Goal: Complete application form

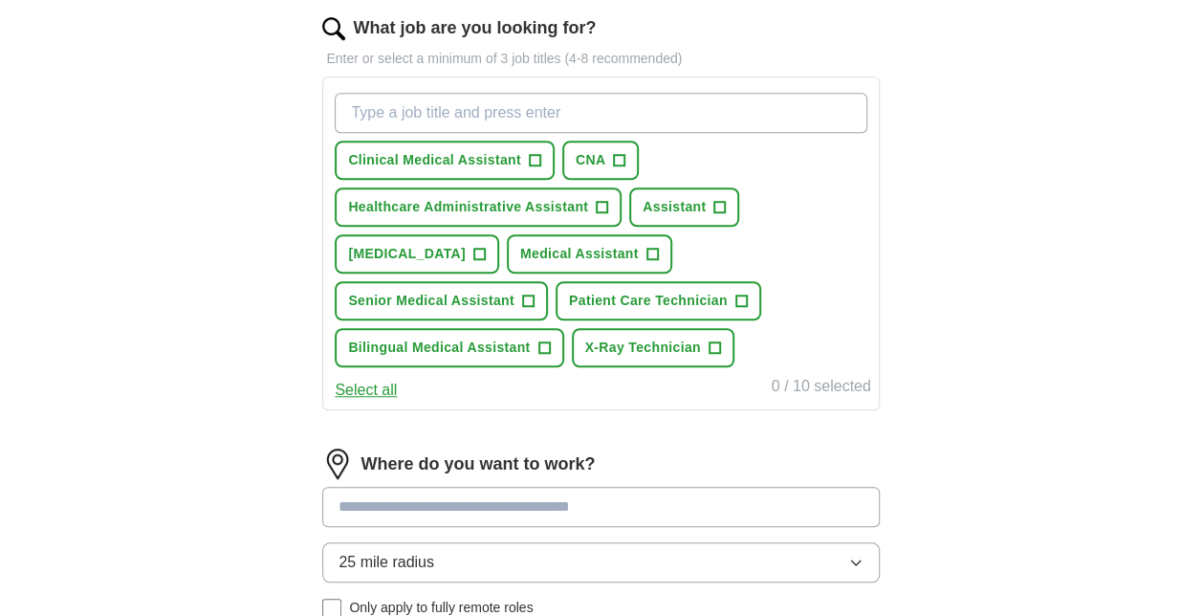
scroll to position [634, 0]
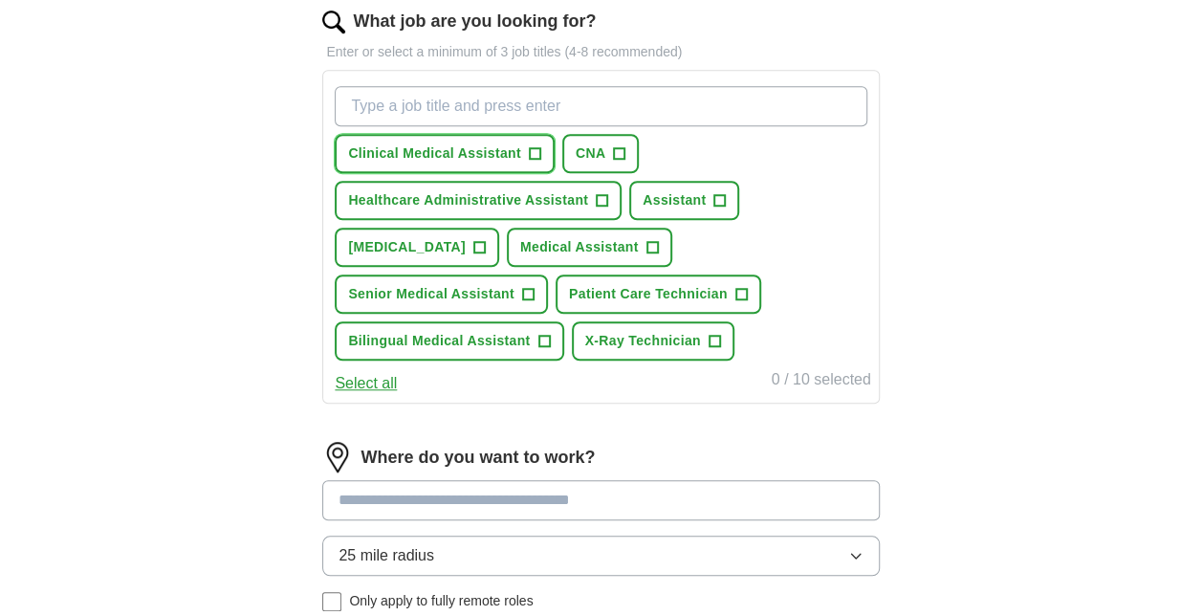
click at [533, 147] on span "+" at bounding box center [534, 153] width 11 height 15
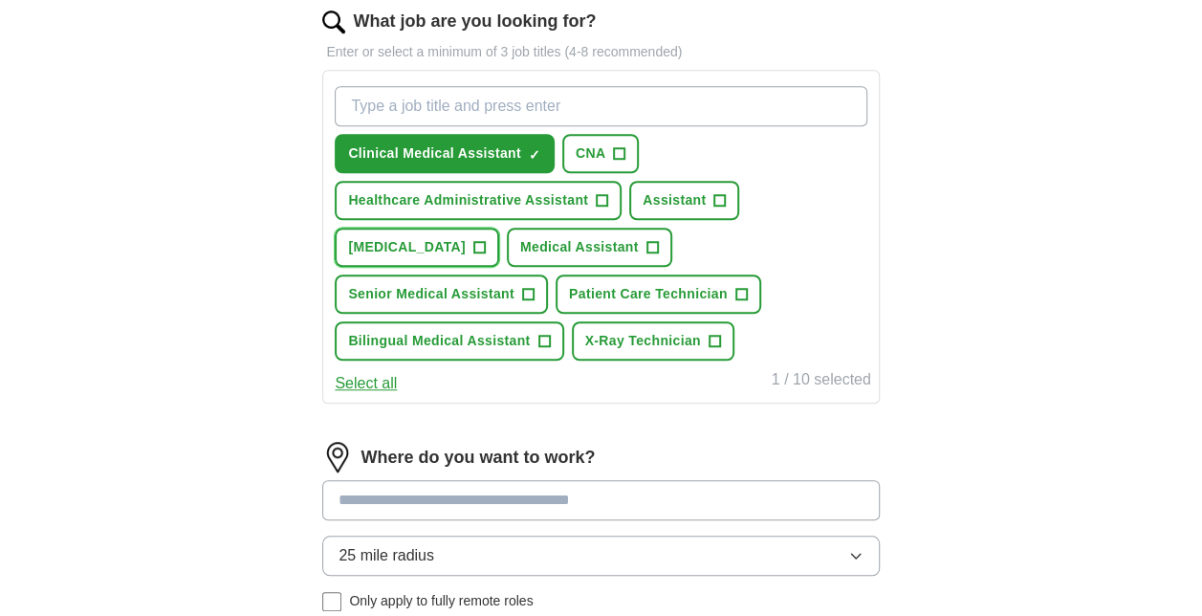
click at [473, 245] on span "+" at bounding box center [478, 247] width 11 height 15
click at [555, 289] on button "Patient Care Technician +" at bounding box center [658, 293] width 206 height 39
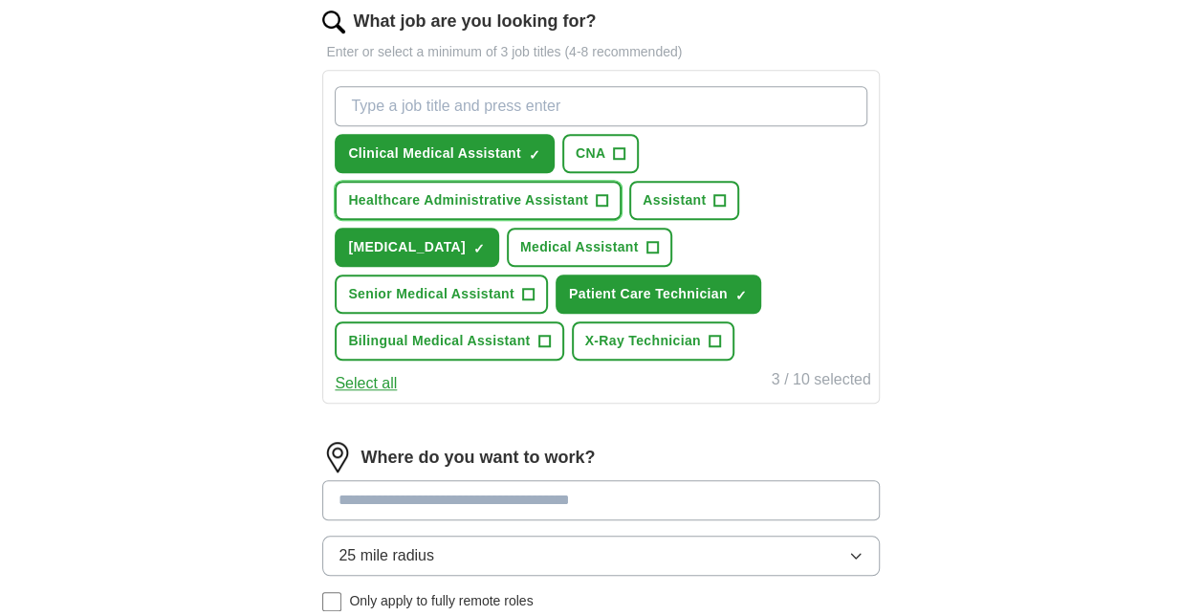
click at [606, 193] on span "+" at bounding box center [602, 200] width 11 height 15
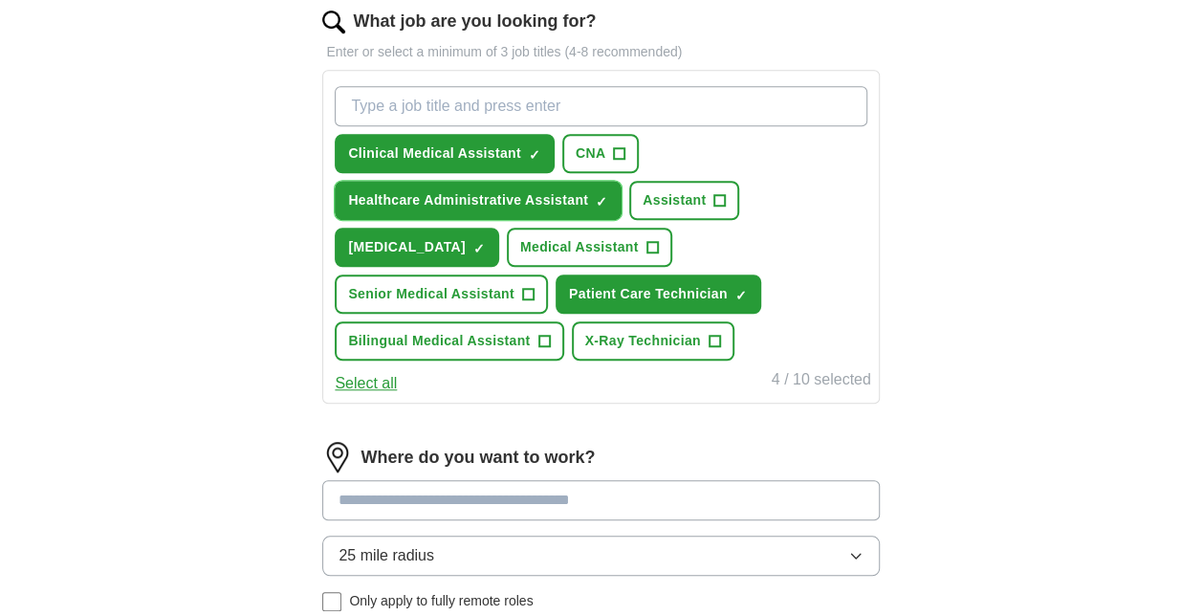
click at [0, 0] on span "×" at bounding box center [0, 0] width 0 height 0
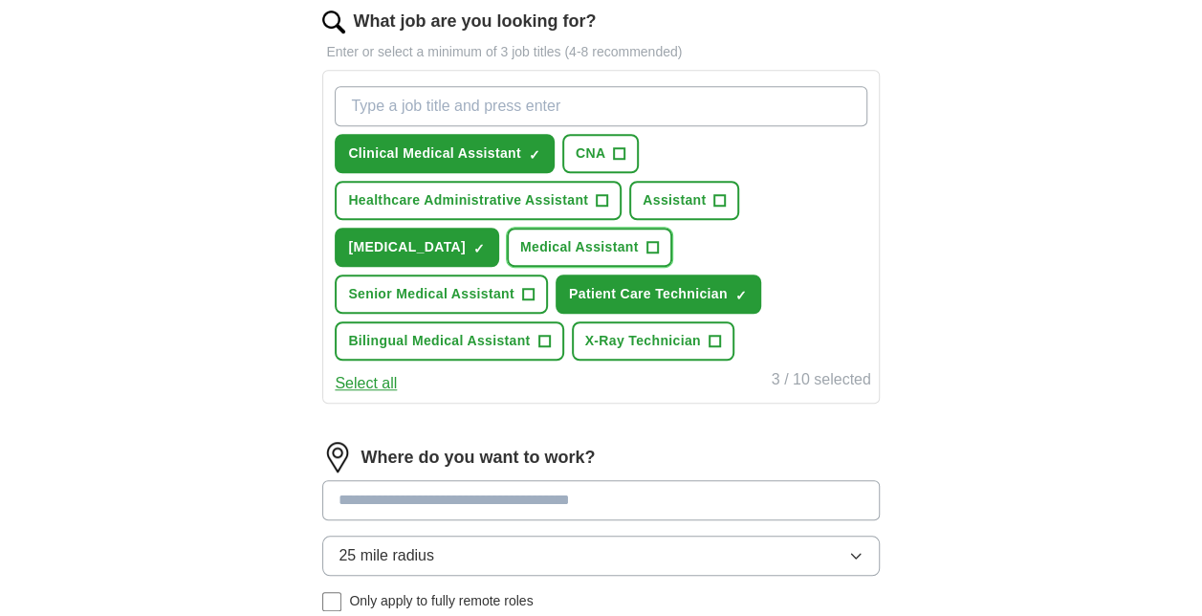
click at [646, 249] on span "+" at bounding box center [651, 247] width 11 height 15
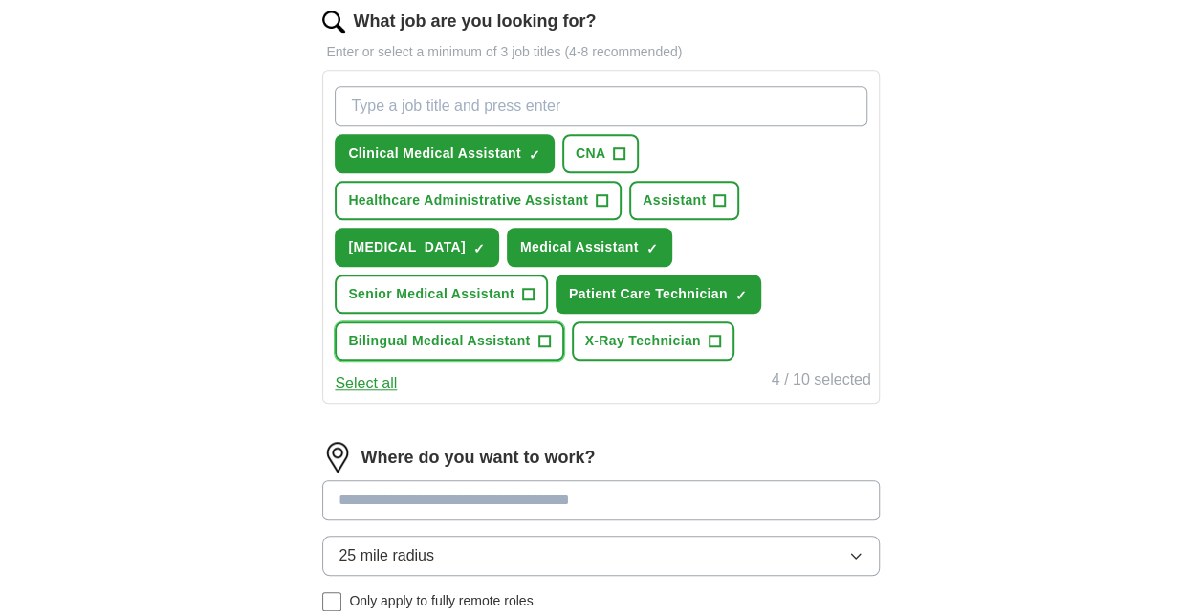
click at [550, 334] on span "+" at bounding box center [543, 341] width 11 height 15
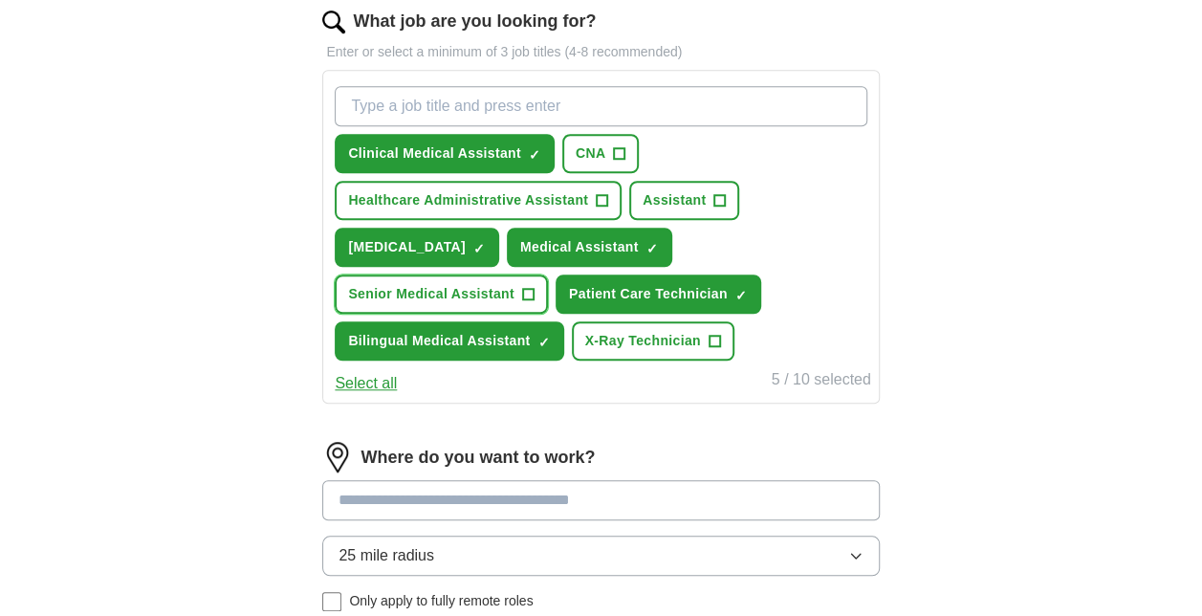
click at [548, 274] on button "Senior Medical Assistant +" at bounding box center [441, 293] width 213 height 39
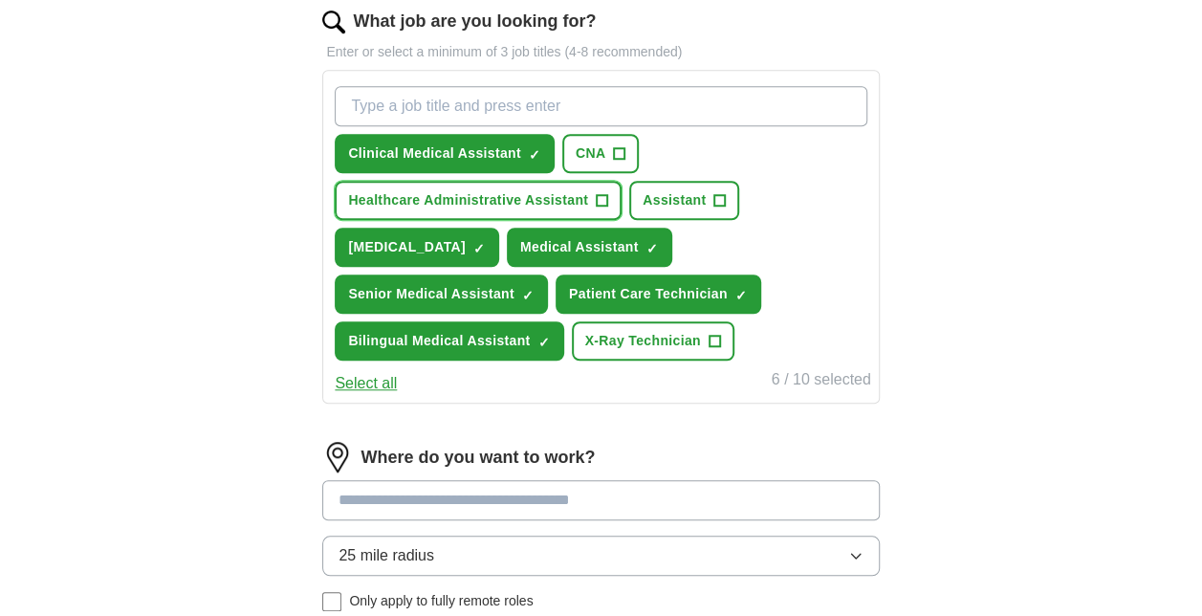
click at [605, 193] on span "+" at bounding box center [602, 200] width 11 height 15
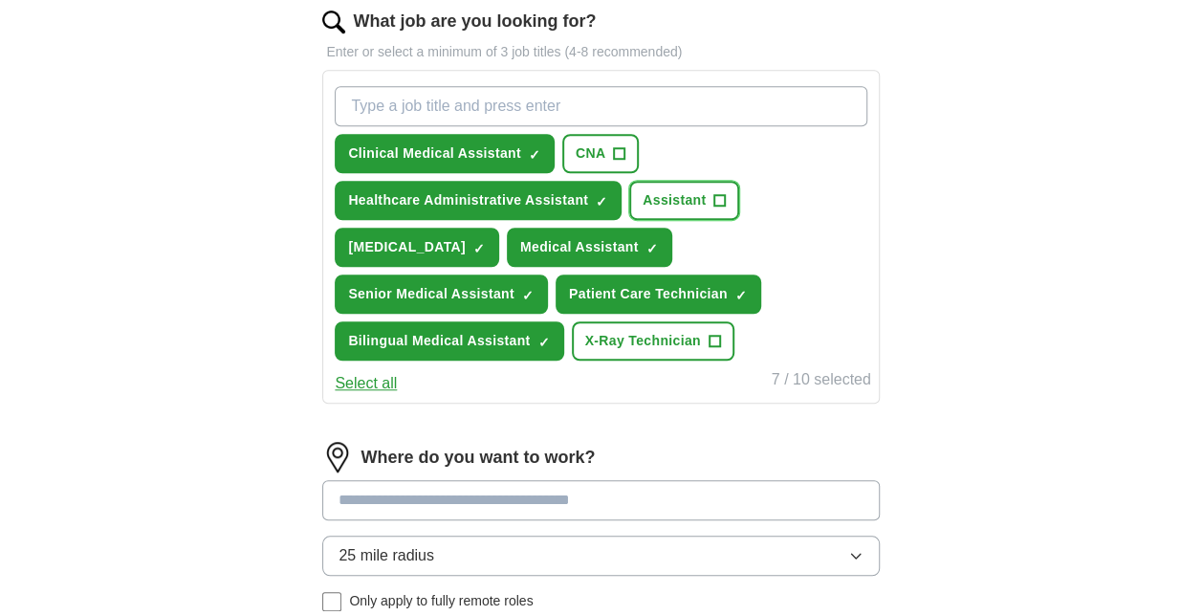
click at [717, 203] on span "+" at bounding box center [719, 200] width 11 height 15
click at [614, 151] on span "+" at bounding box center [619, 153] width 11 height 15
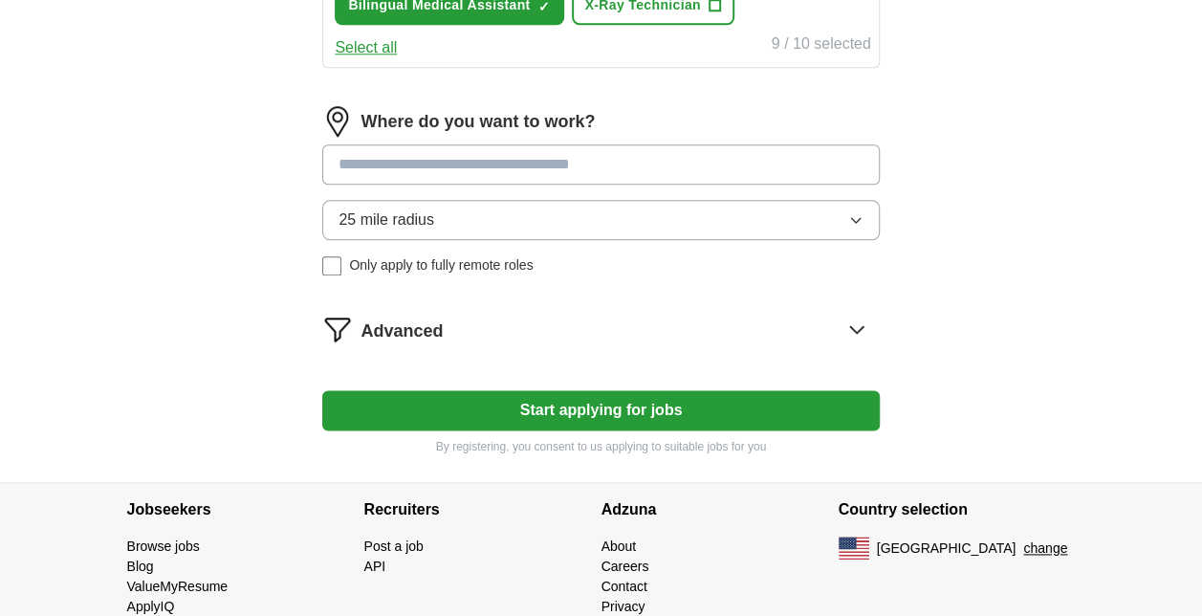
scroll to position [960, 0]
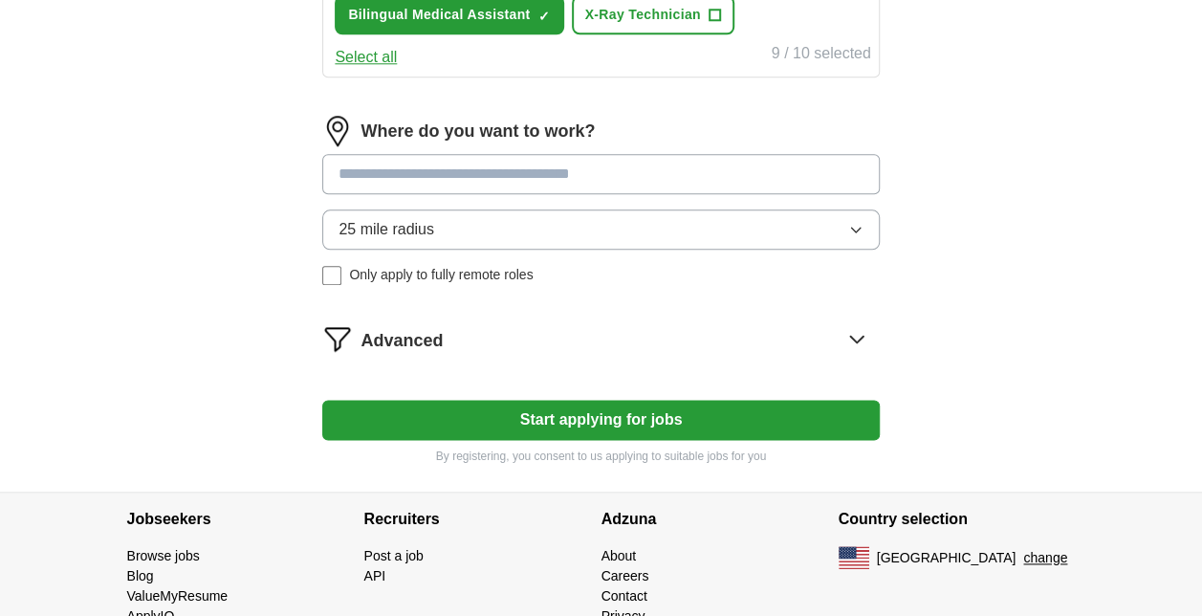
click at [679, 431] on button "Start applying for jobs" at bounding box center [600, 420] width 556 height 40
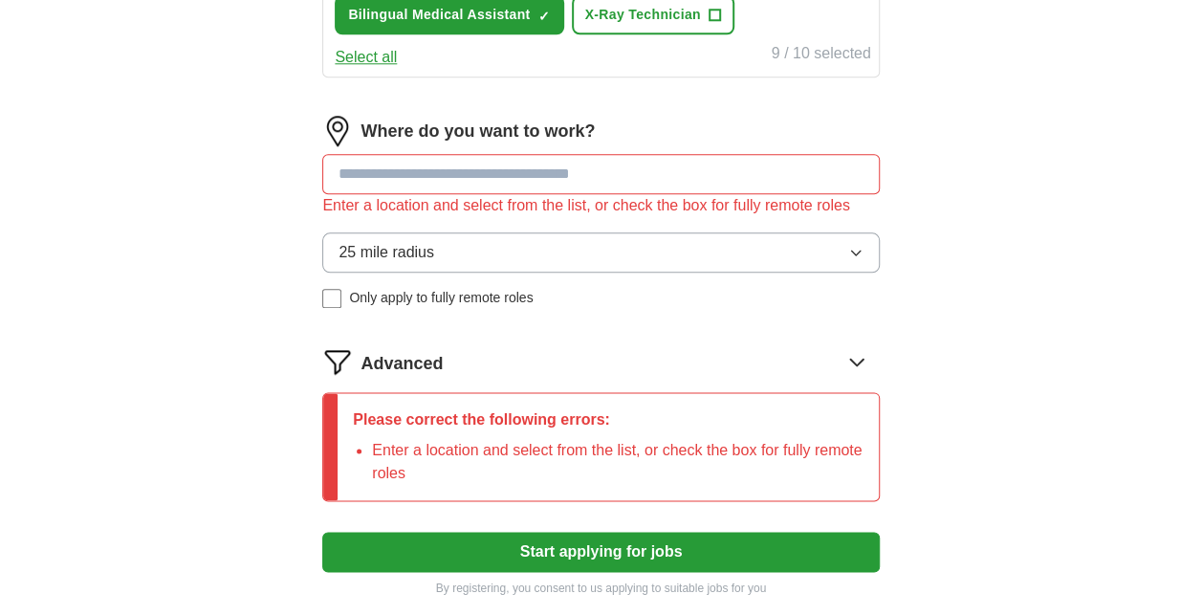
click at [392, 180] on input at bounding box center [600, 174] width 556 height 40
type input "*"
type input "**********"
click at [520, 535] on button "Start applying for jobs" at bounding box center [600, 552] width 556 height 40
click at [522, 555] on button "Start applying for jobs" at bounding box center [600, 552] width 556 height 40
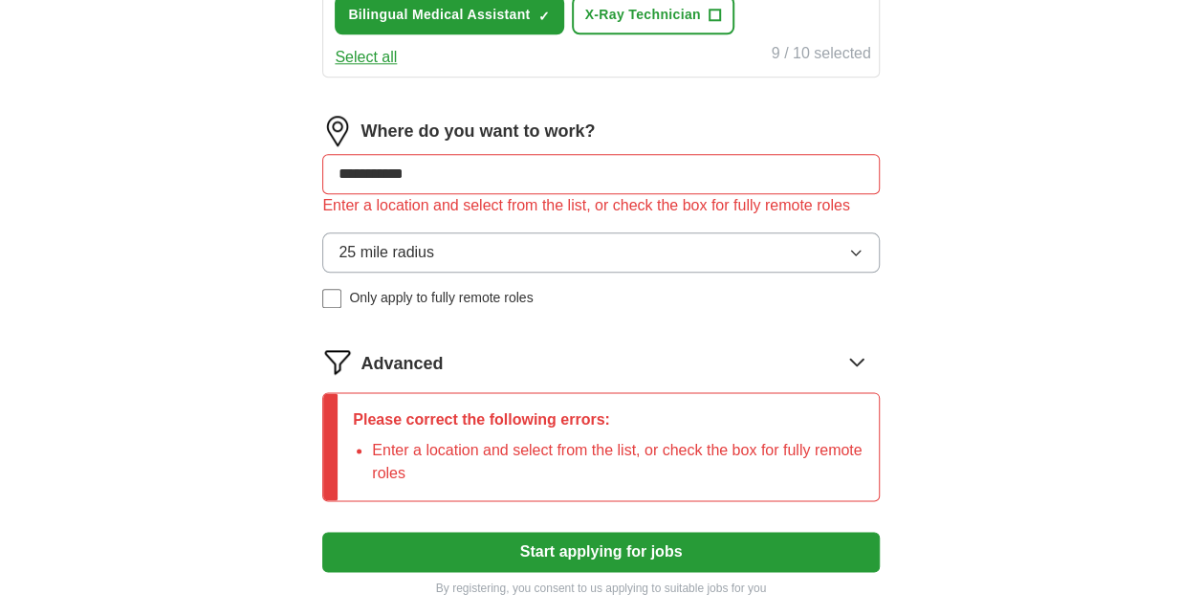
click at [495, 172] on input "**********" at bounding box center [600, 174] width 556 height 40
click at [344, 126] on img at bounding box center [337, 131] width 31 height 31
click at [333, 132] on img at bounding box center [337, 131] width 31 height 31
click at [493, 261] on button "25 mile radius" at bounding box center [600, 252] width 556 height 40
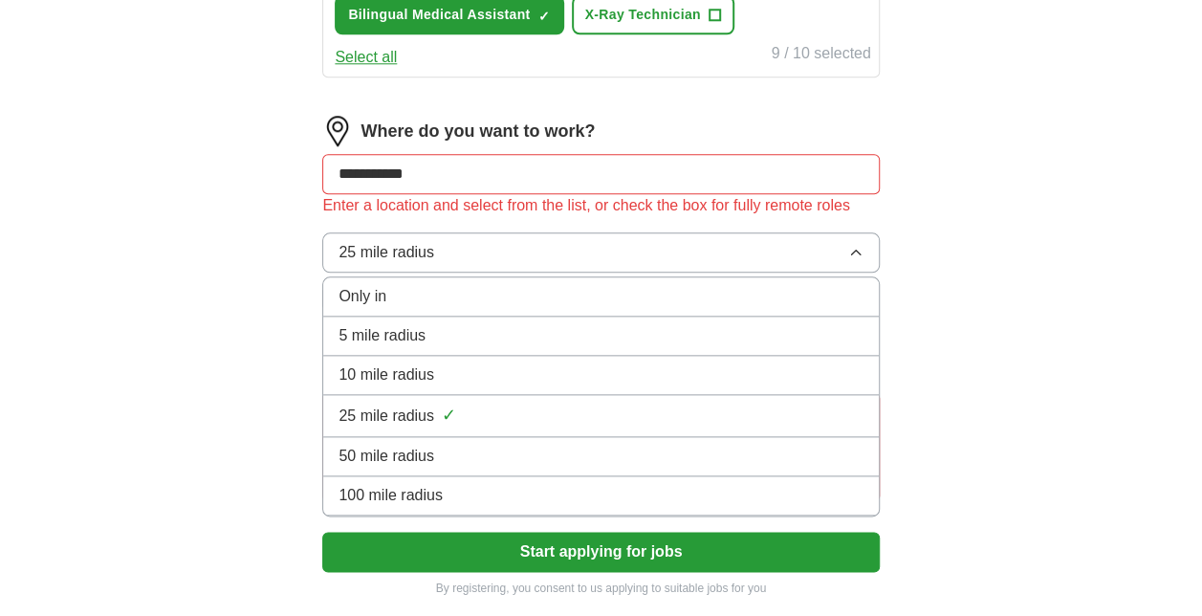
click at [509, 447] on div "50 mile radius" at bounding box center [600, 456] width 524 height 23
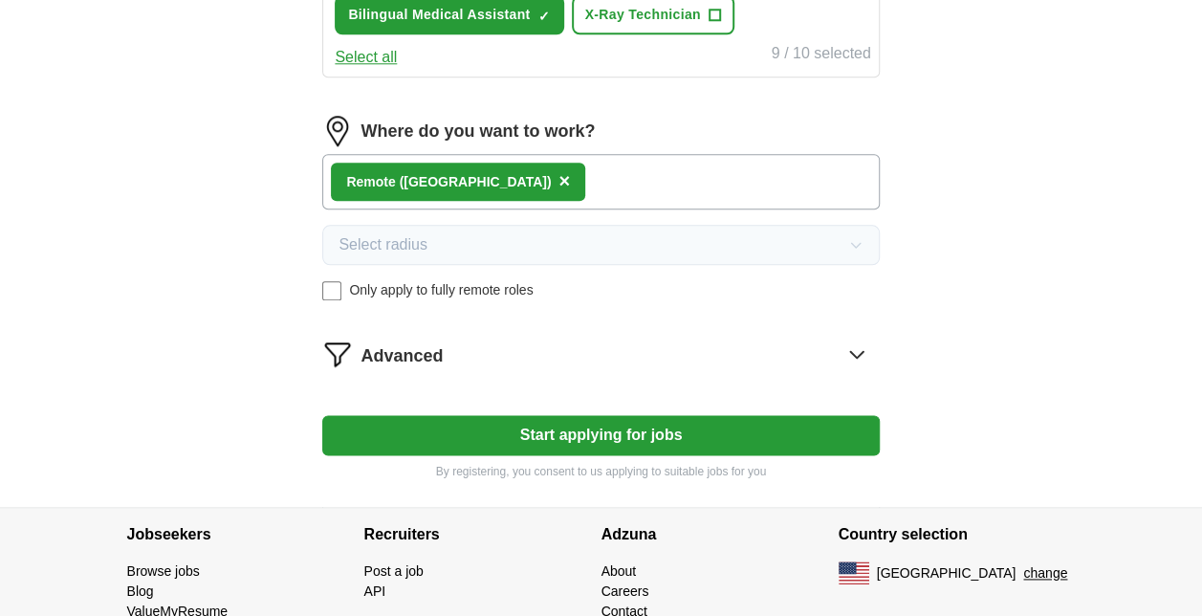
click at [563, 432] on button "Start applying for jobs" at bounding box center [600, 435] width 556 height 40
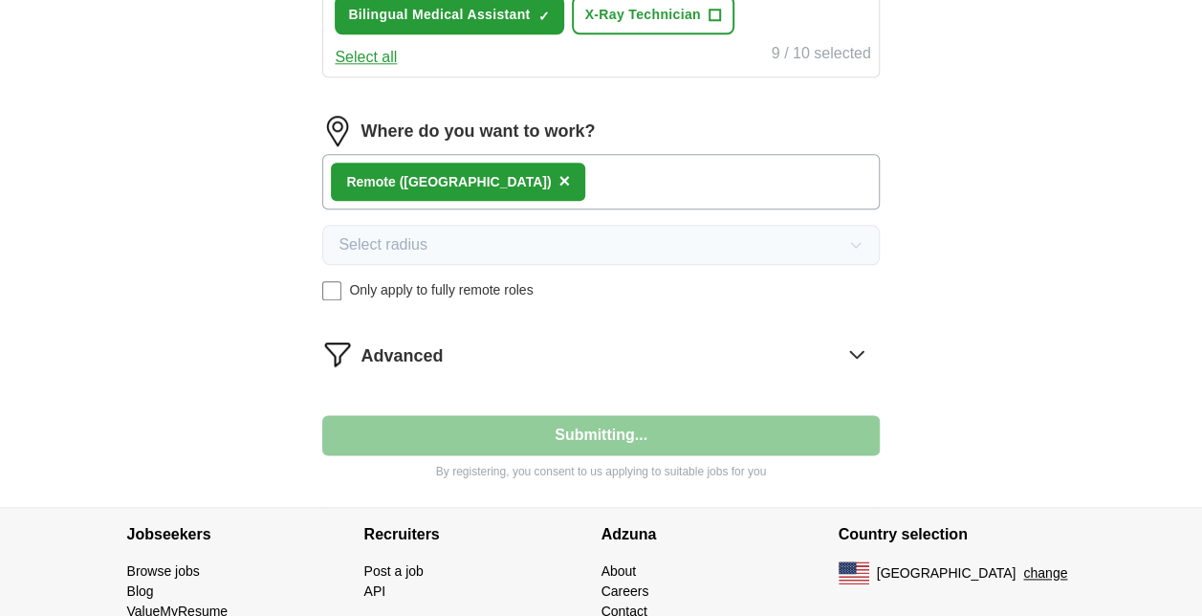
select select "**"
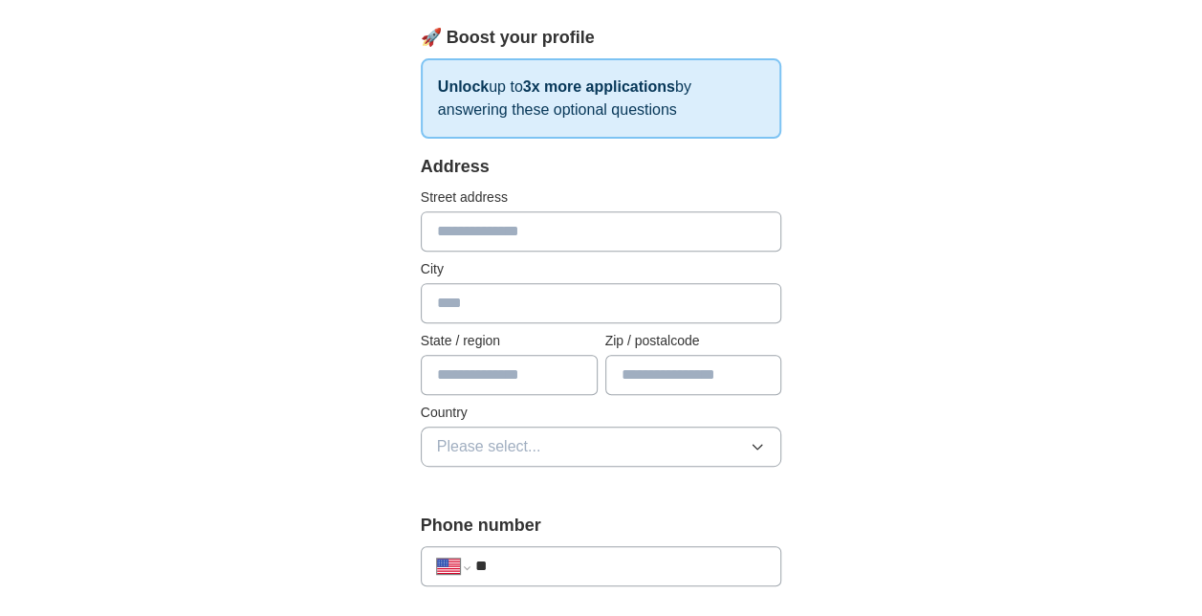
scroll to position [405, 0]
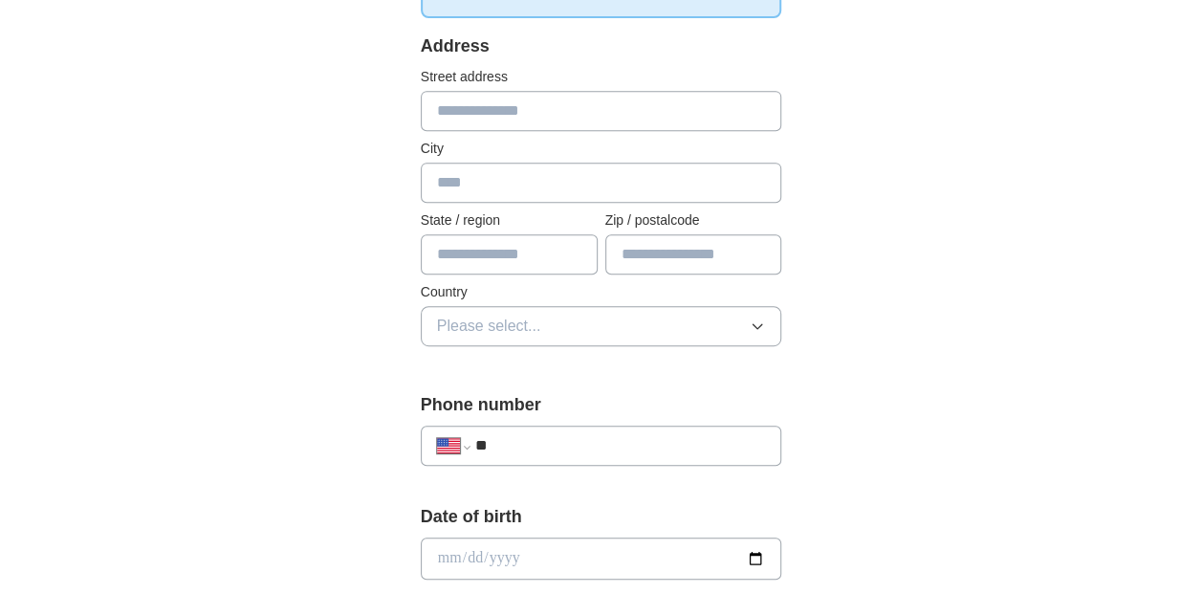
click at [589, 110] on input "text" at bounding box center [601, 111] width 361 height 40
type input "**********"
type input "******"
type input "*****"
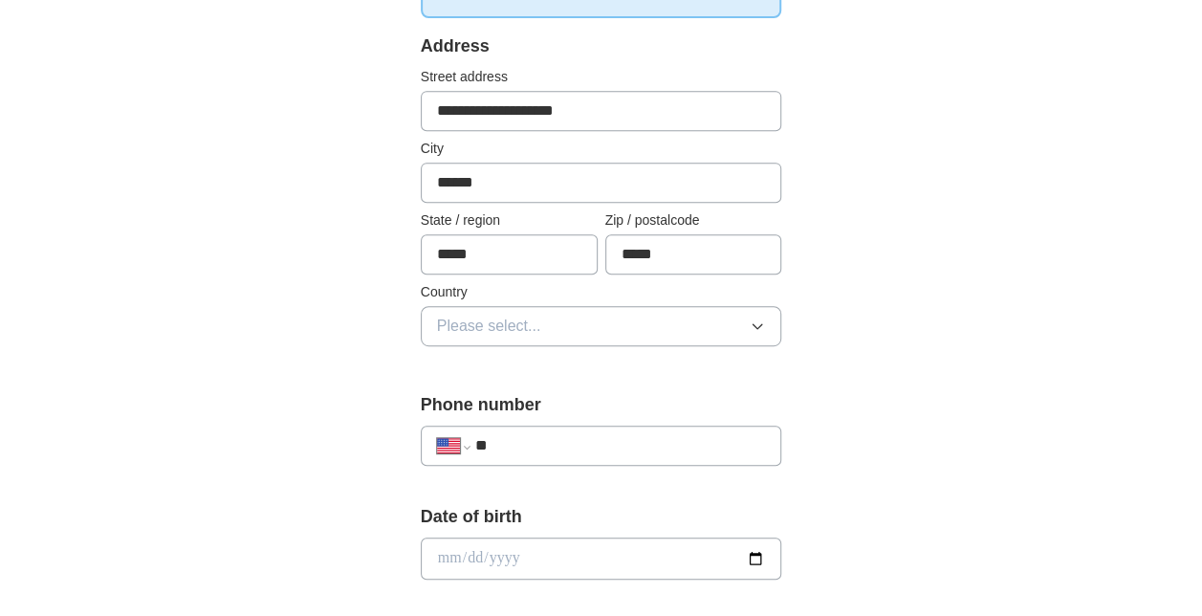
click at [524, 434] on input "**" at bounding box center [620, 445] width 291 height 23
type input "**********"
click at [501, 565] on input "date" at bounding box center [601, 558] width 361 height 42
type input "**********"
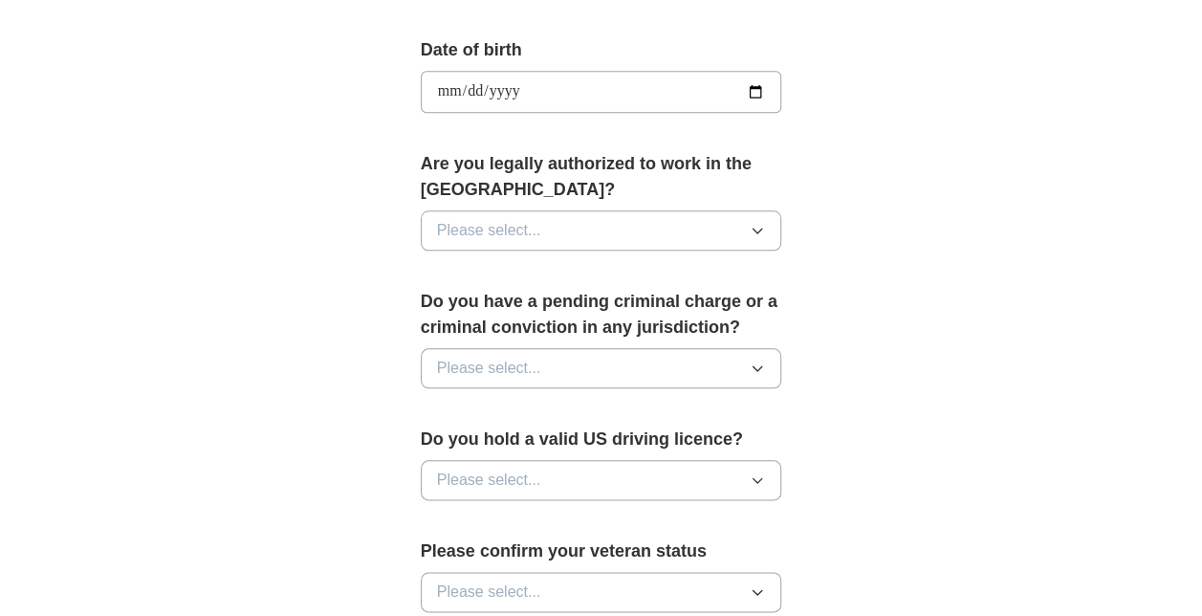
scroll to position [872, 0]
click at [725, 218] on button "Please select..." at bounding box center [601, 230] width 361 height 40
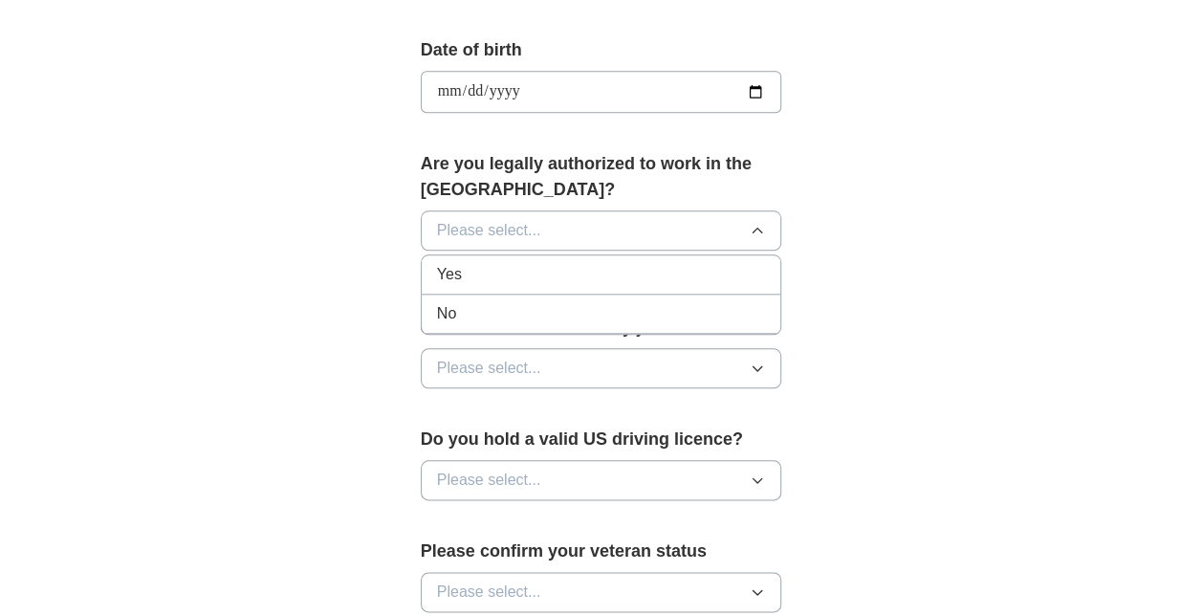
click at [700, 275] on div "Yes" at bounding box center [601, 274] width 329 height 23
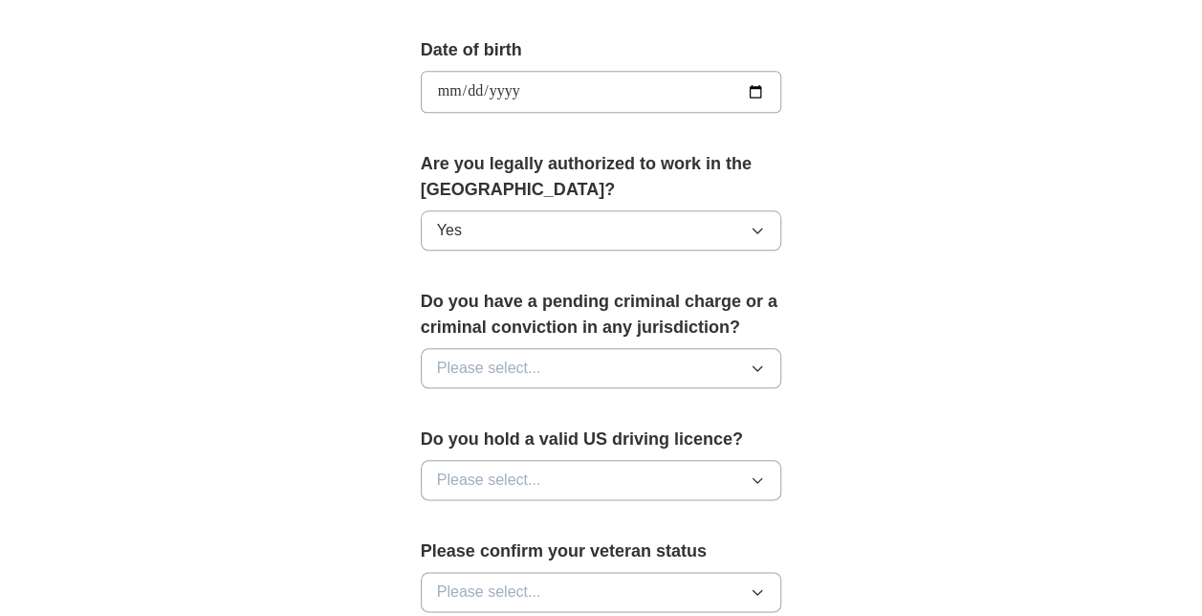
click at [700, 373] on button "Please select..." at bounding box center [601, 368] width 361 height 40
click at [694, 462] on li "No" at bounding box center [601, 451] width 359 height 39
click at [694, 480] on button "Please select..." at bounding box center [601, 480] width 361 height 40
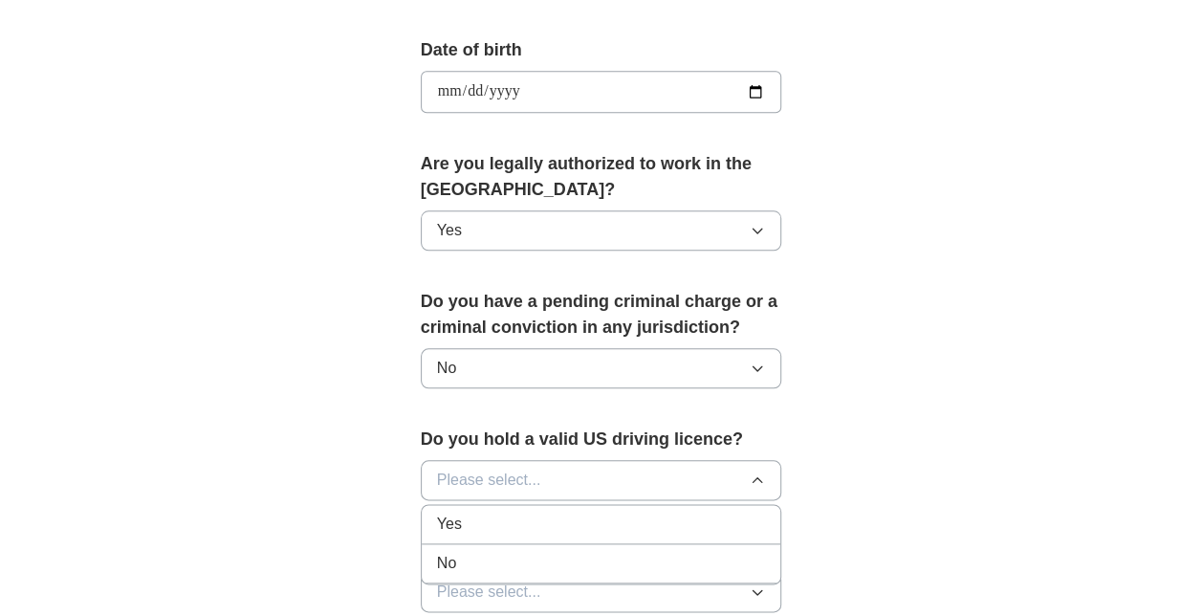
click at [690, 521] on div "Yes" at bounding box center [601, 523] width 329 height 23
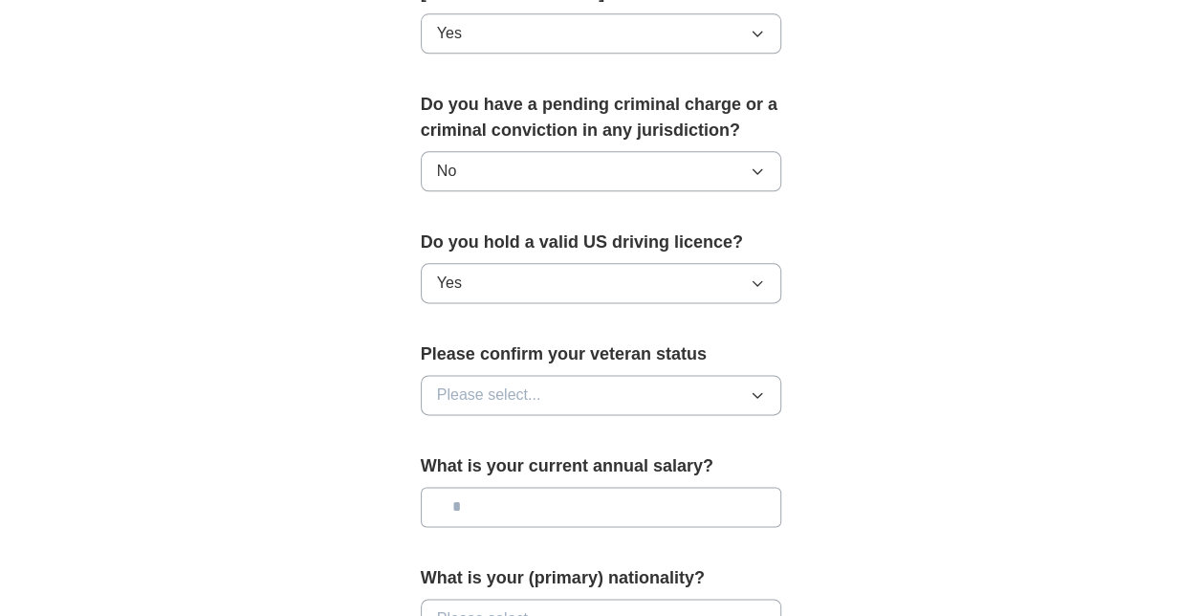
scroll to position [1074, 0]
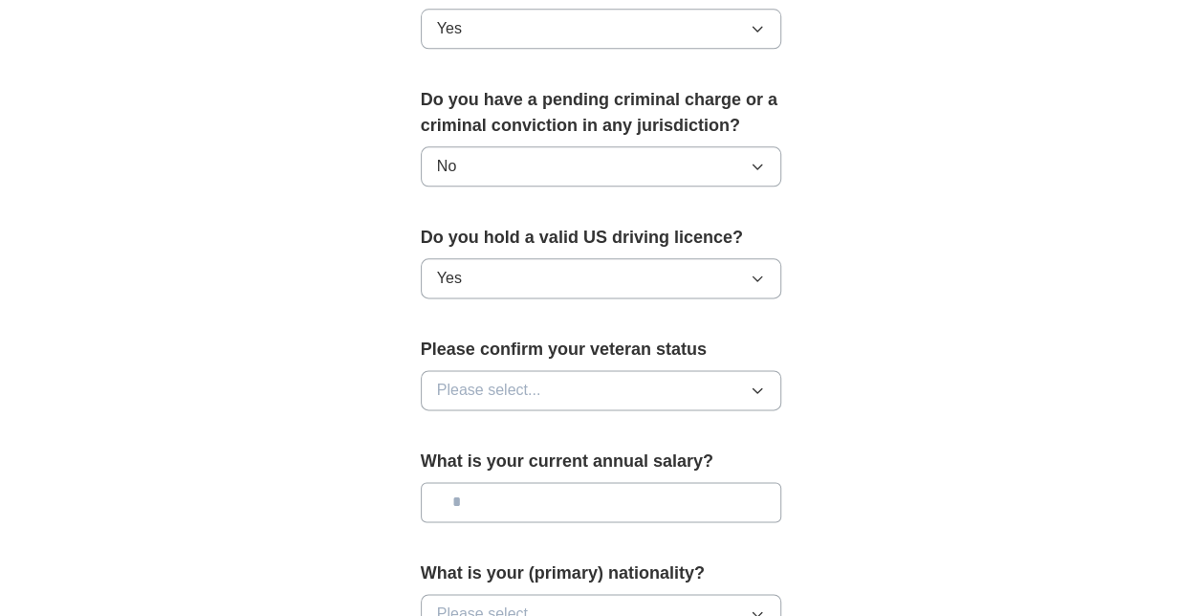
click at [744, 371] on button "Please select..." at bounding box center [601, 390] width 361 height 40
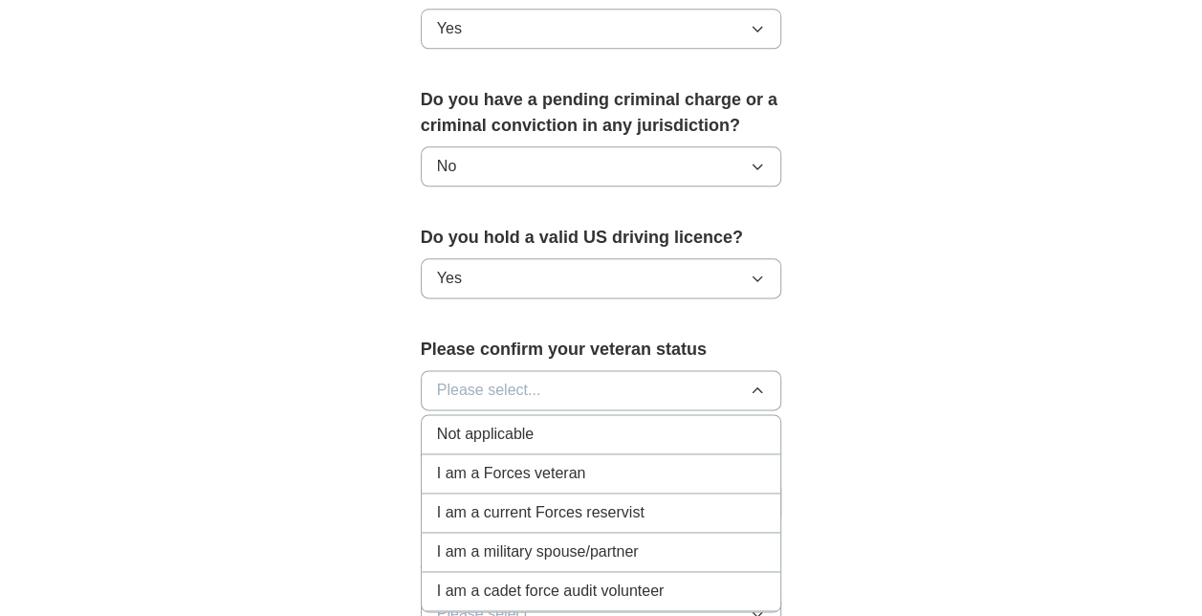
click at [711, 425] on div "Not applicable" at bounding box center [601, 434] width 329 height 23
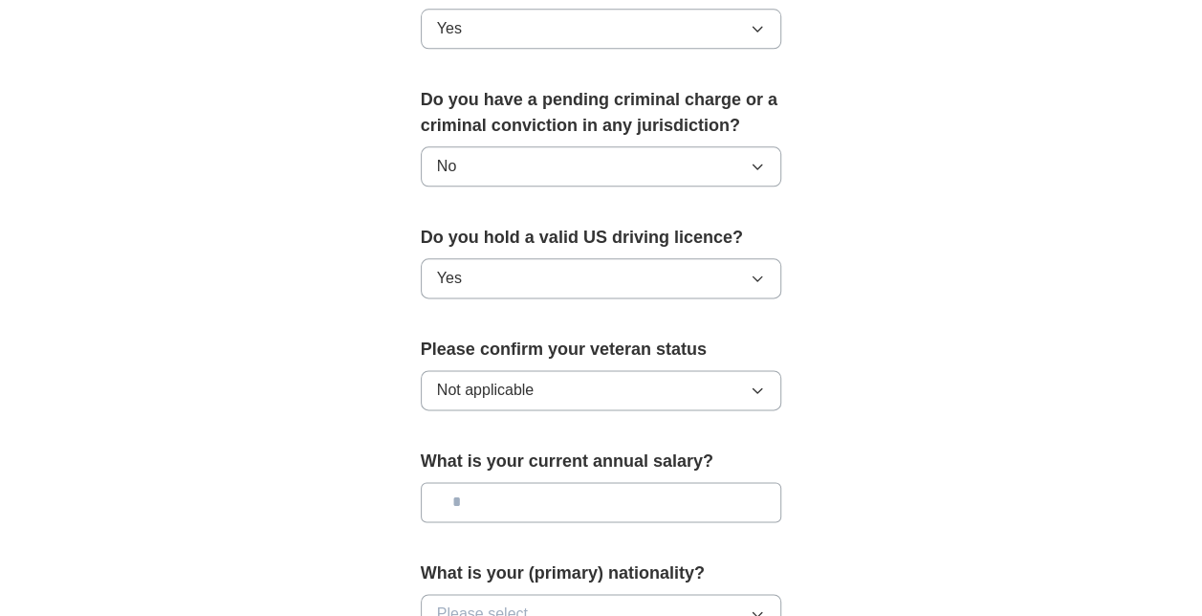
click at [666, 497] on input "text" at bounding box center [601, 502] width 361 height 40
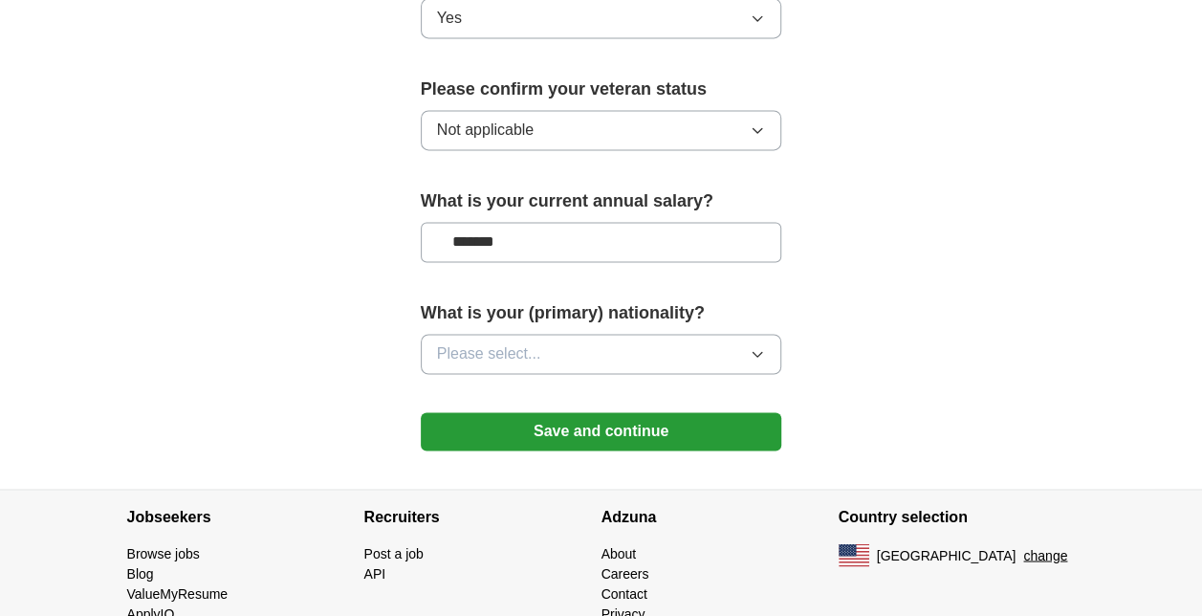
scroll to position [1324, 0]
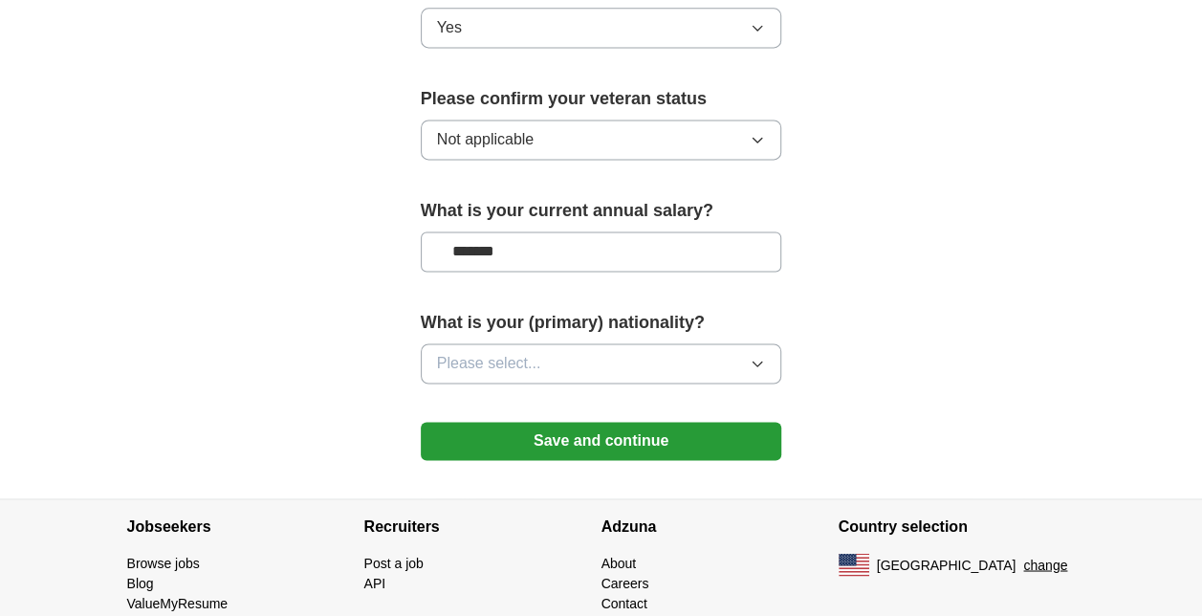
type input "*******"
click at [582, 358] on button "Please select..." at bounding box center [601, 363] width 361 height 40
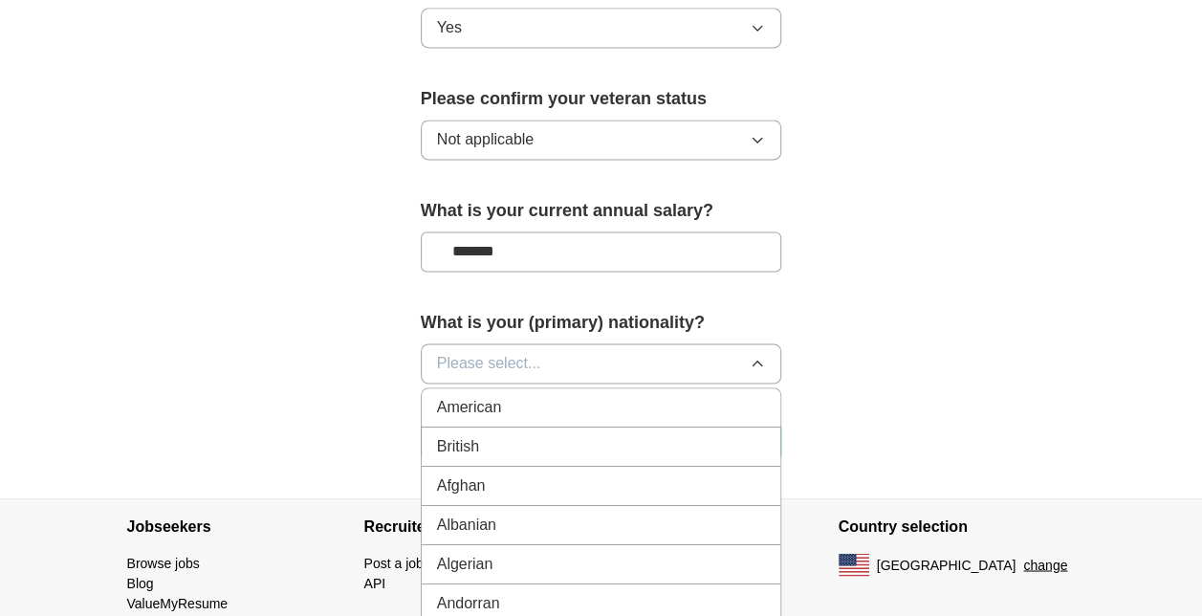
click at [579, 396] on div "American" at bounding box center [601, 407] width 329 height 23
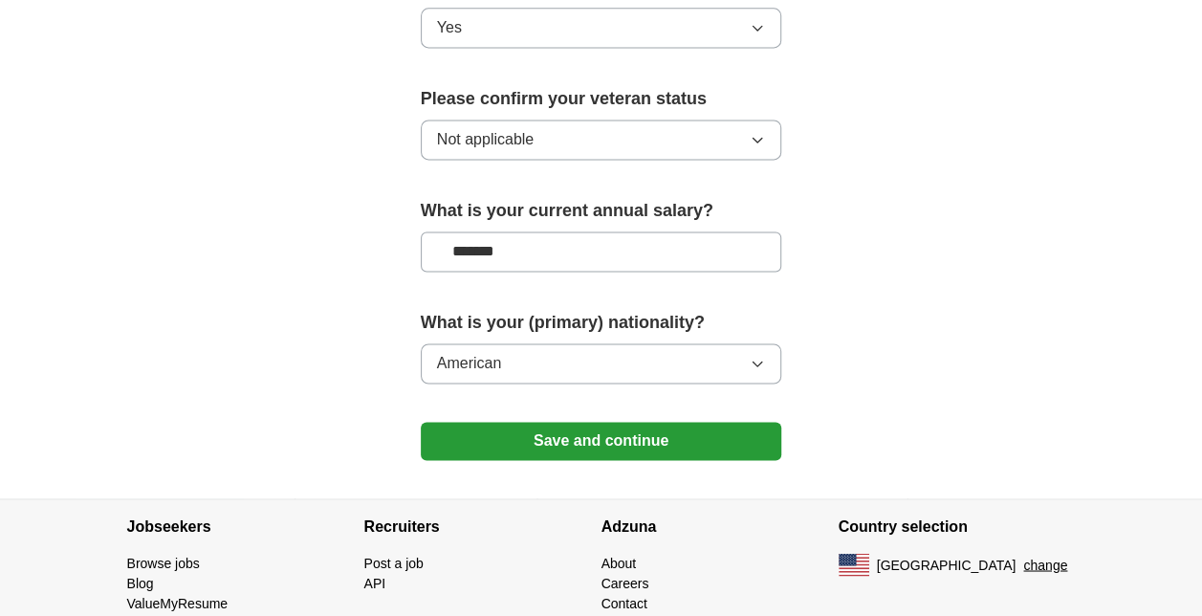
click at [606, 447] on button "Save and continue" at bounding box center [601, 441] width 361 height 38
